Goal: Task Accomplishment & Management: Use online tool/utility

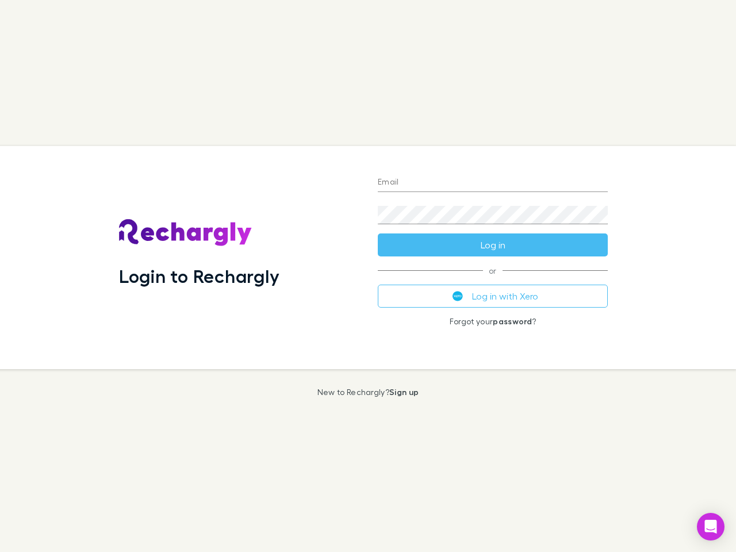
click at [368, 276] on div "Login to Rechargly" at bounding box center [239, 257] width 259 height 223
click at [493, 183] on input "Email" at bounding box center [493, 183] width 230 height 18
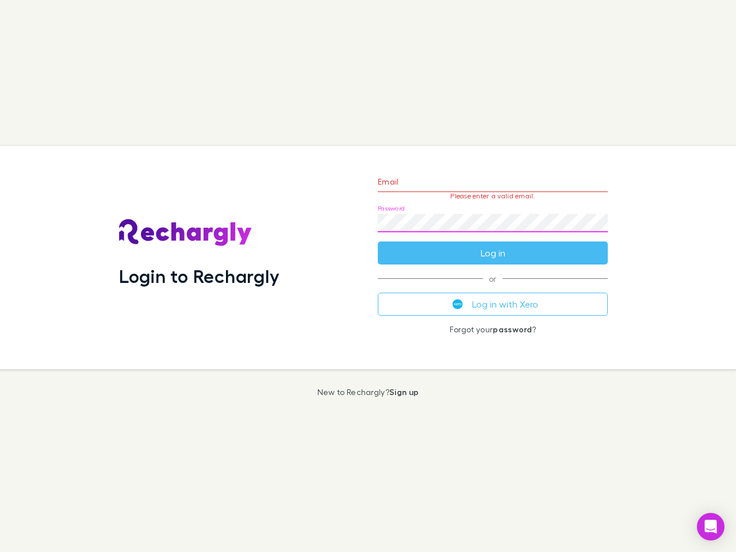
click at [493, 245] on form "Email Please enter a valid email. Password Log in" at bounding box center [493, 214] width 230 height 100
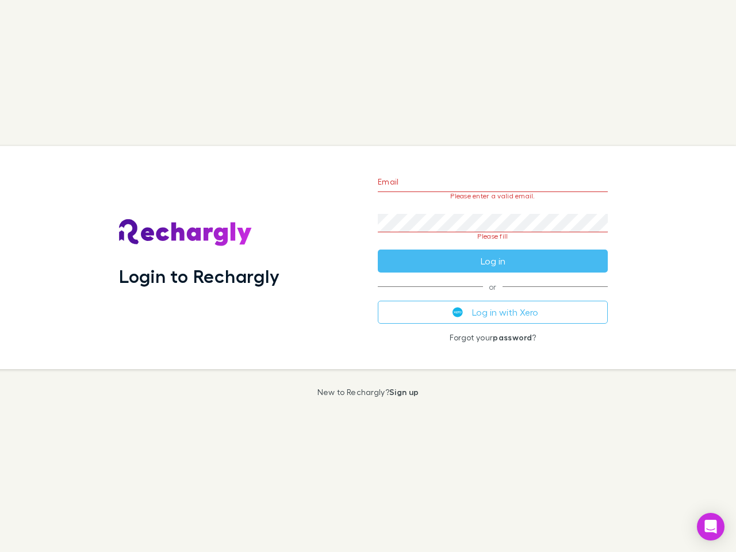
click at [493, 296] on div "Email Please enter a valid email. Password Please fill Log in or Log in with Xe…" at bounding box center [493, 257] width 248 height 223
click at [711, 527] on icon "Open Intercom Messenger" at bounding box center [711, 527] width 12 height 14
